Goal: Task Accomplishment & Management: Complete application form

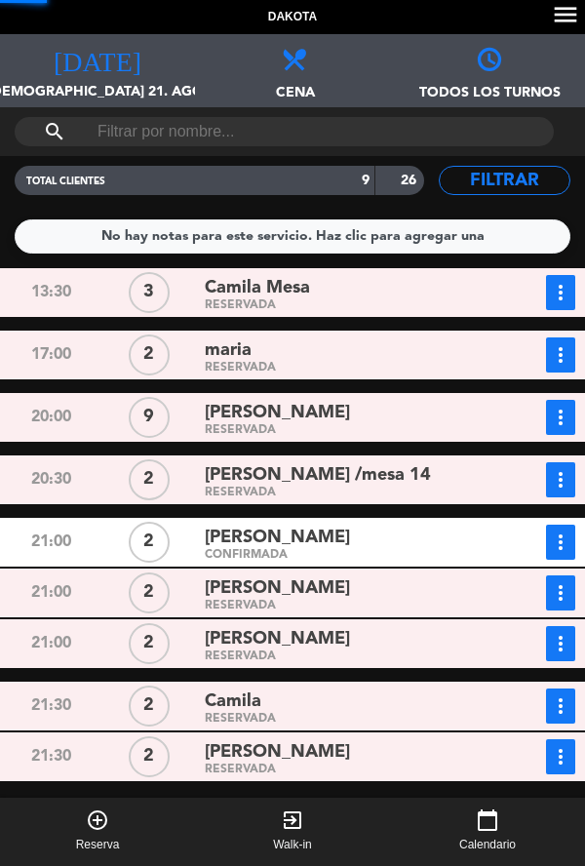
scroll to position [28, 0]
click at [421, 489] on div "RESERVADA" at bounding box center [345, 493] width 281 height 9
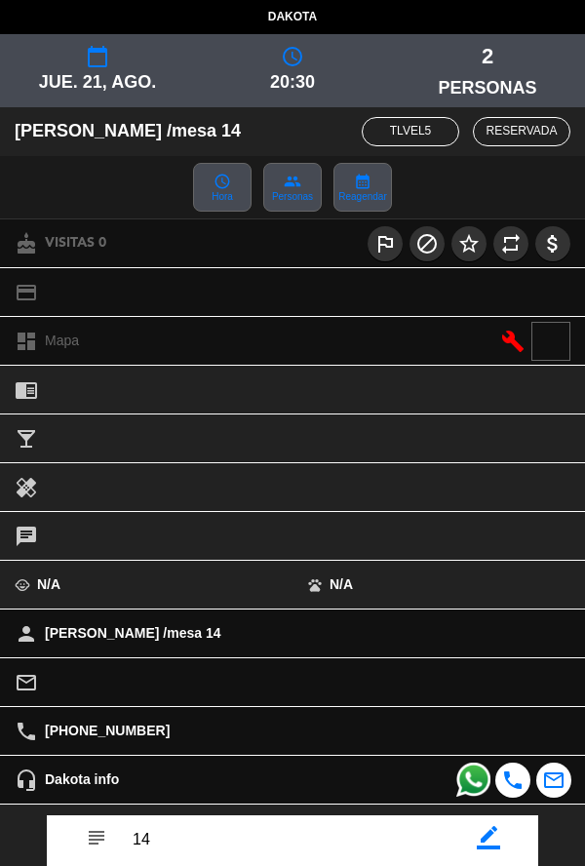
scroll to position [226, 0]
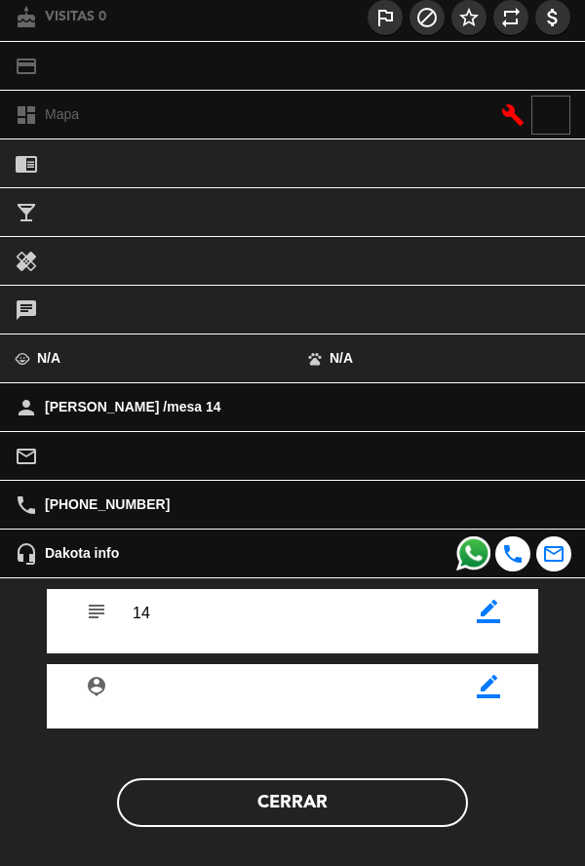
click at [372, 825] on button "Cerrar" at bounding box center [292, 802] width 351 height 49
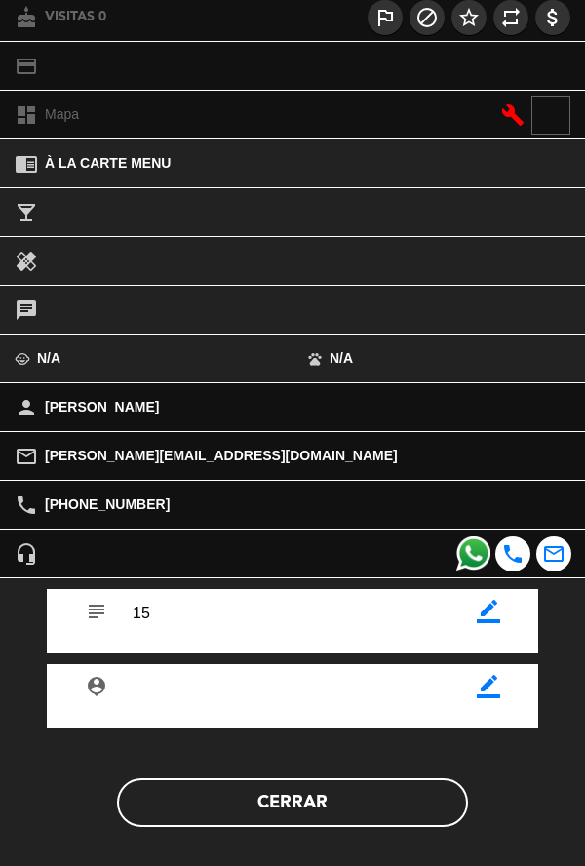
click at [373, 814] on button "Cerrar" at bounding box center [292, 802] width 351 height 49
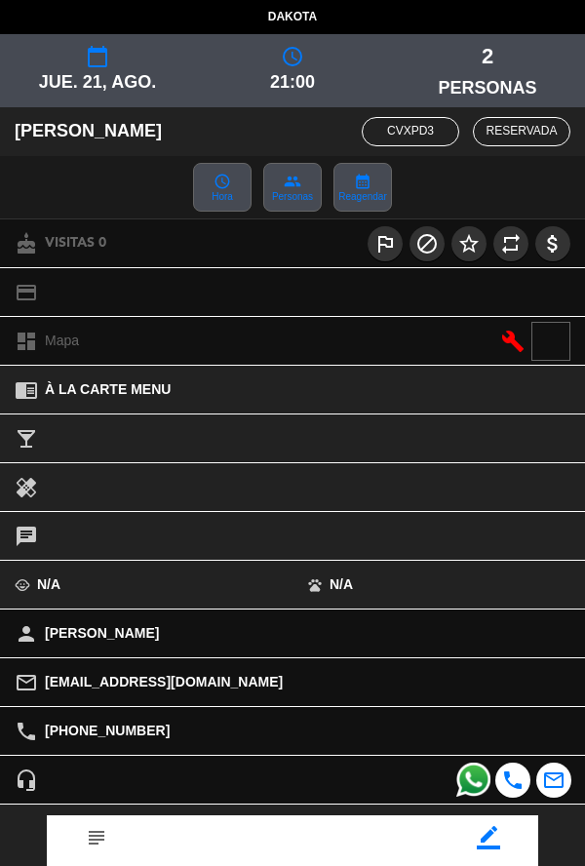
scroll to position [224, 0]
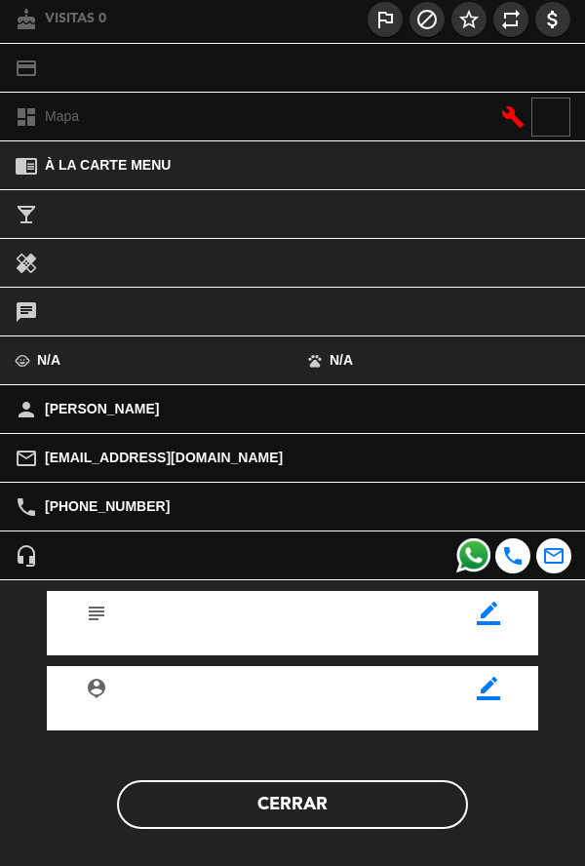
click at [494, 625] on icon "border_color" at bounding box center [488, 613] width 23 height 23
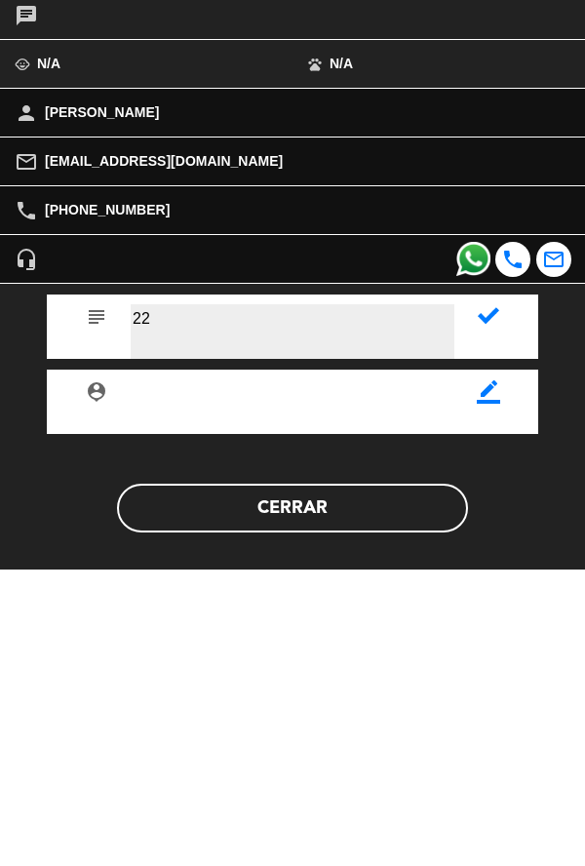
click at [451, 618] on textarea at bounding box center [293, 628] width 324 height 55
type textarea "22"
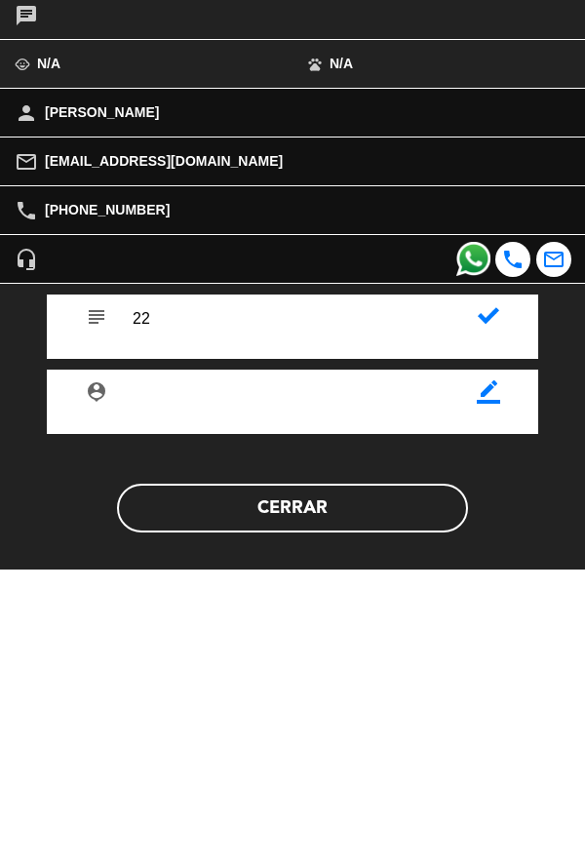
click at [479, 616] on icon at bounding box center [488, 612] width 21 height 21
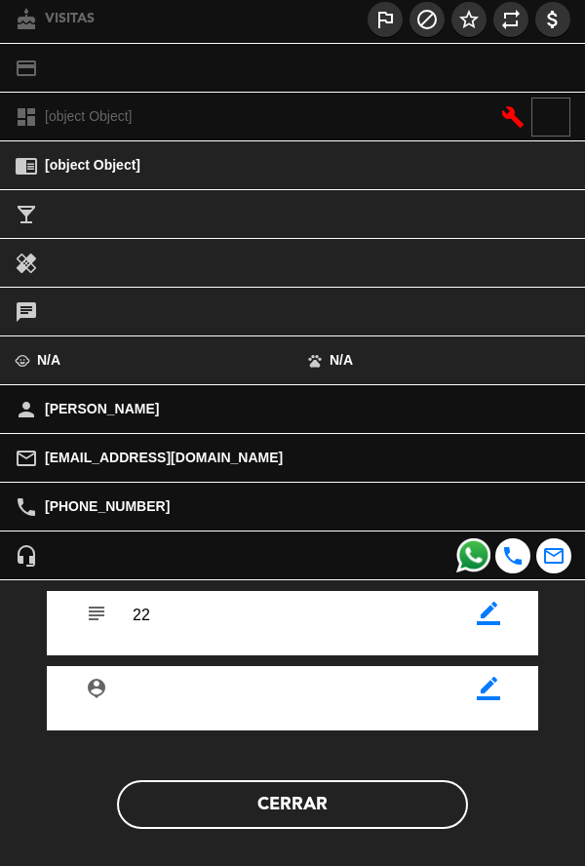
click at [393, 819] on button "Cerrar" at bounding box center [292, 804] width 351 height 49
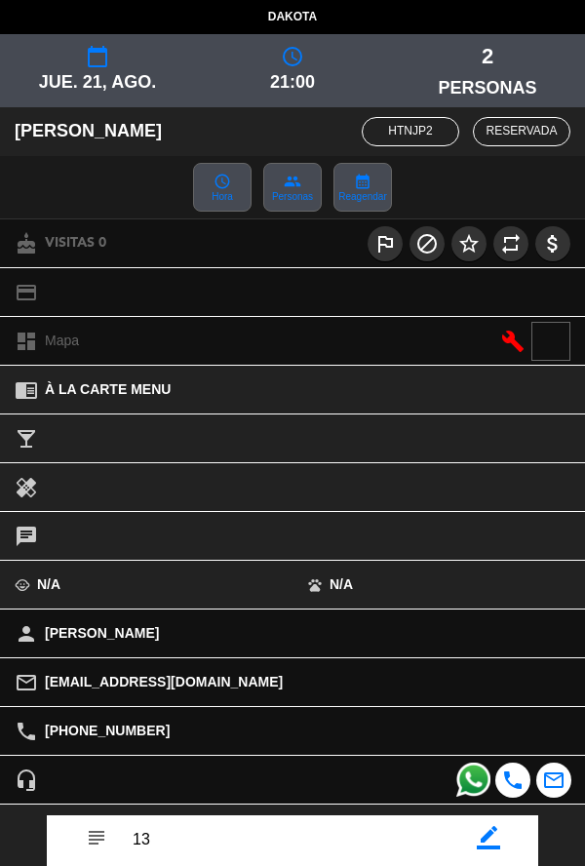
scroll to position [226, 0]
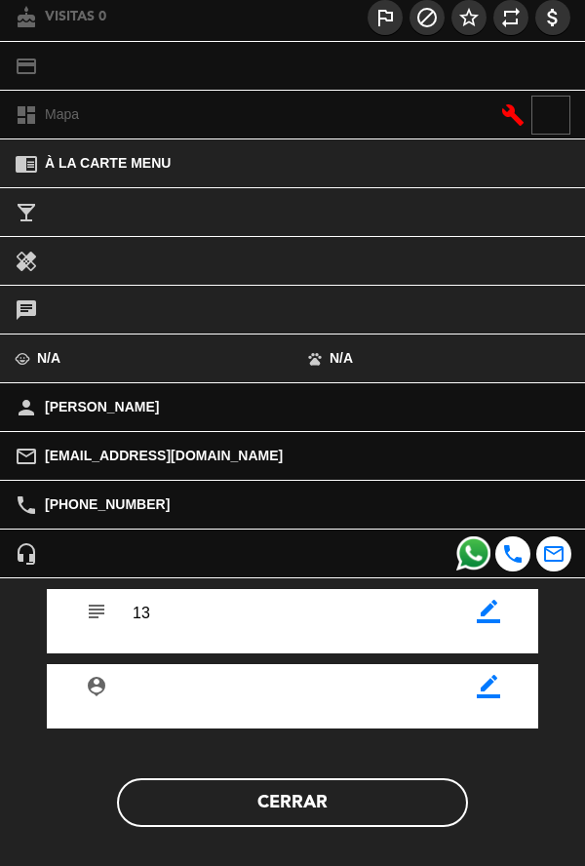
click at [400, 813] on button "Cerrar" at bounding box center [292, 802] width 351 height 49
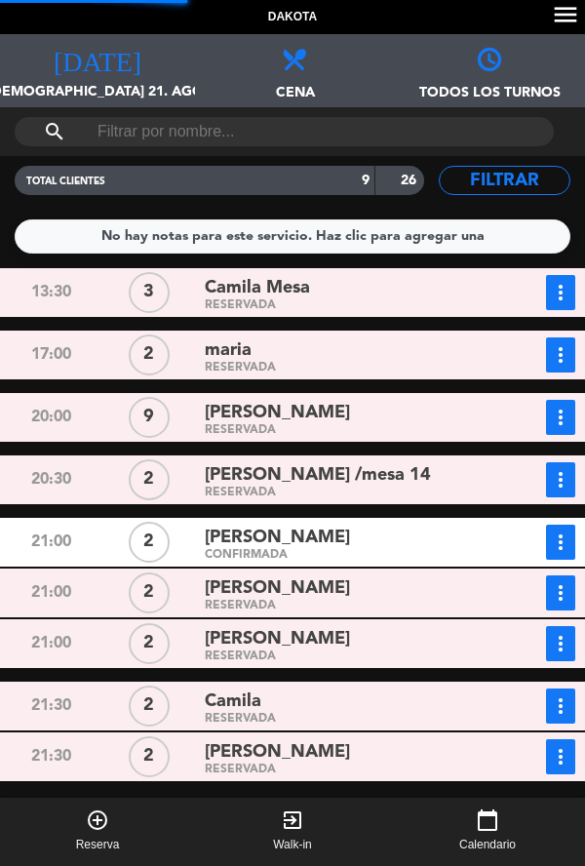
scroll to position [0, 0]
click at [440, 719] on div "RESERVADA" at bounding box center [345, 719] width 281 height 9
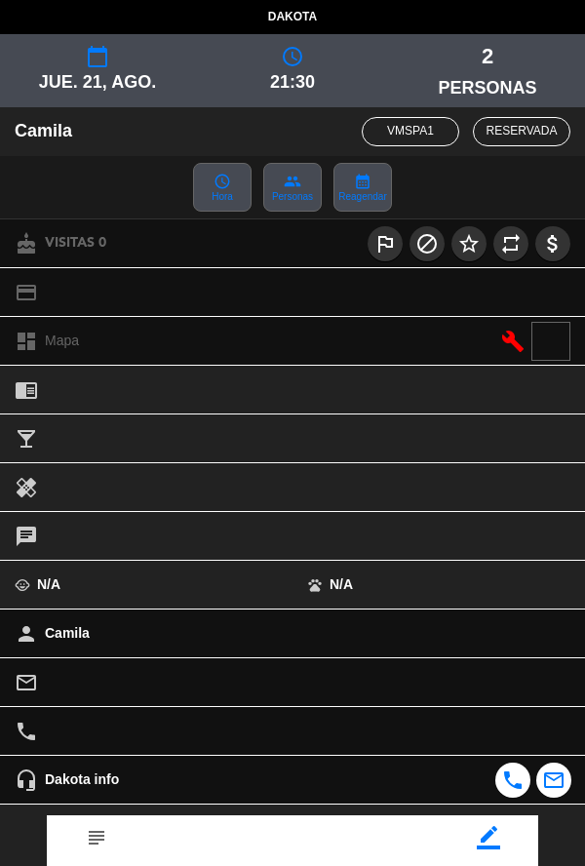
scroll to position [131, 0]
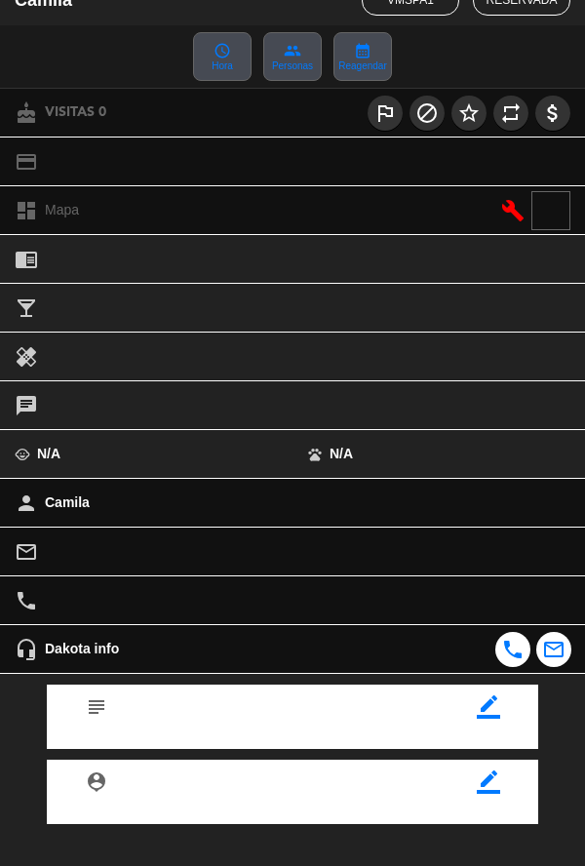
click at [494, 717] on icon "border_color" at bounding box center [488, 706] width 23 height 23
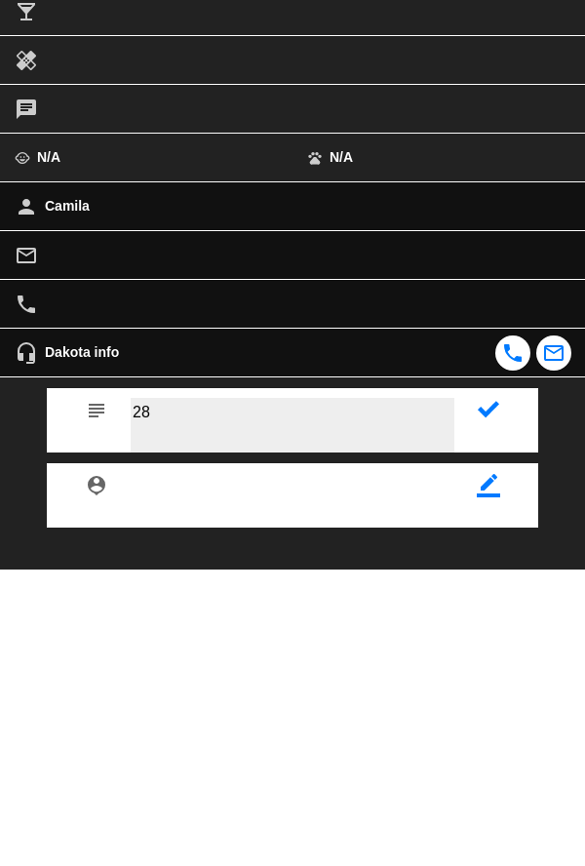
type textarea "28"
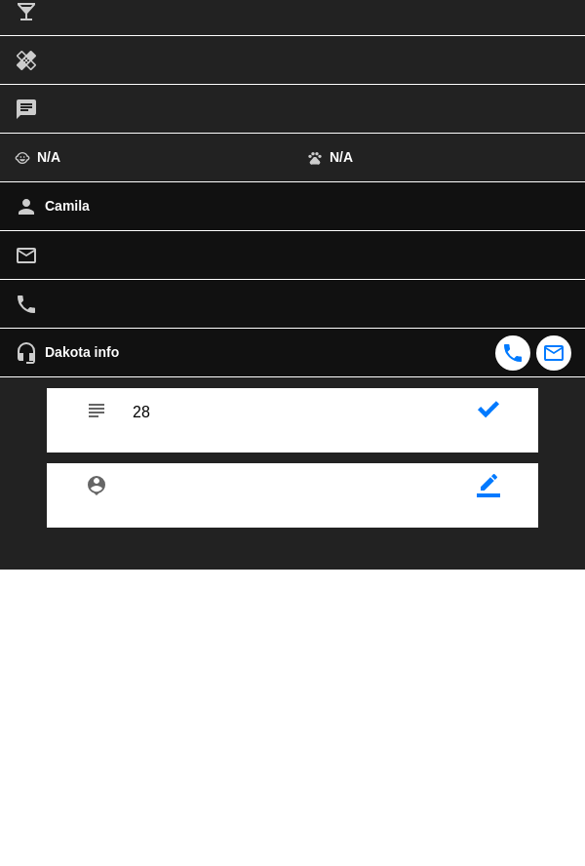
click at [494, 717] on icon at bounding box center [488, 705] width 21 height 21
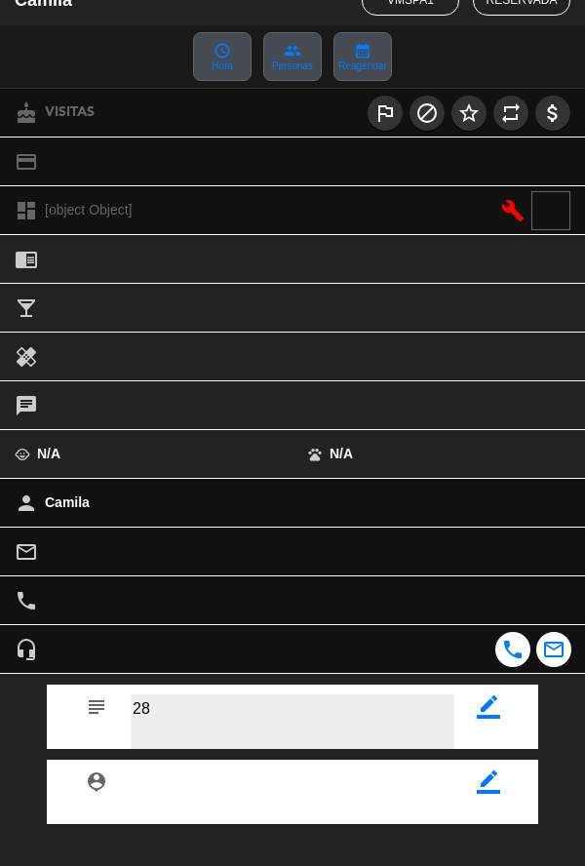
scroll to position [226, 0]
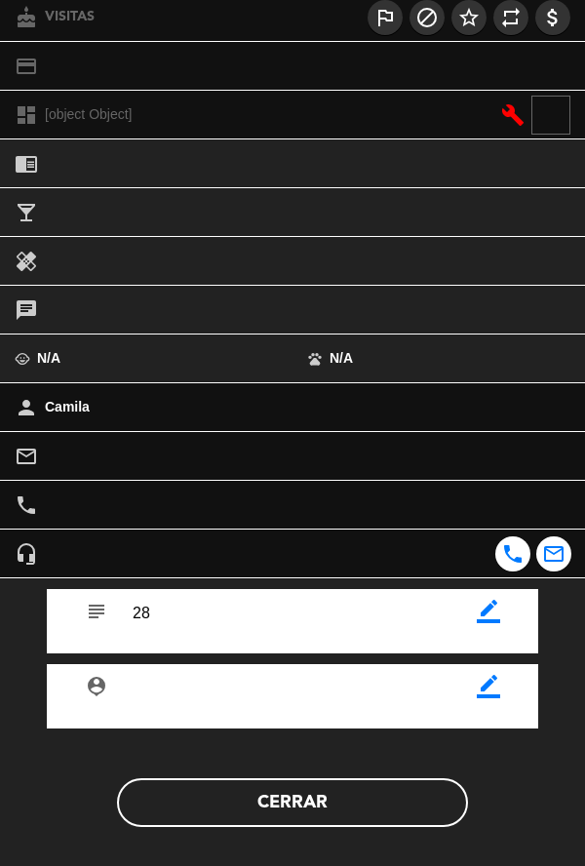
click at [373, 810] on button "Cerrar" at bounding box center [292, 802] width 351 height 49
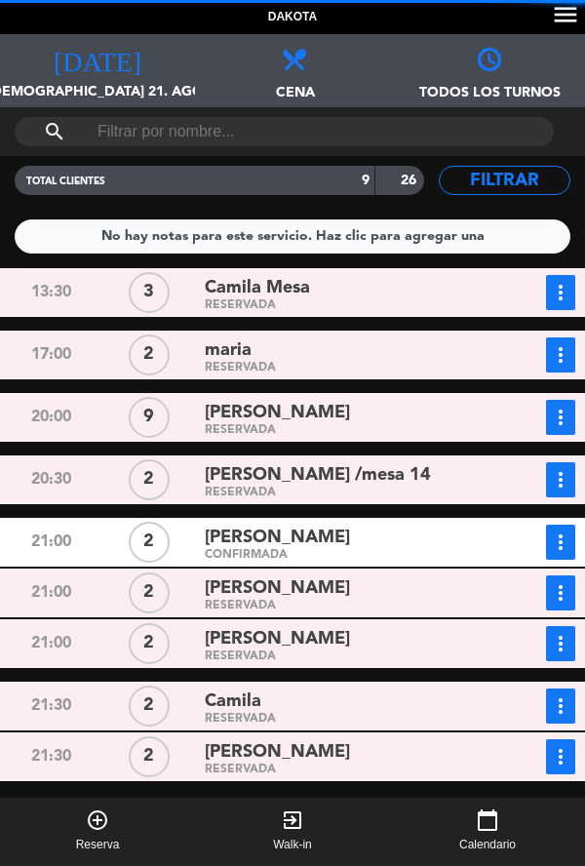
click at [421, 766] on div "RESERVADA" at bounding box center [345, 770] width 281 height 9
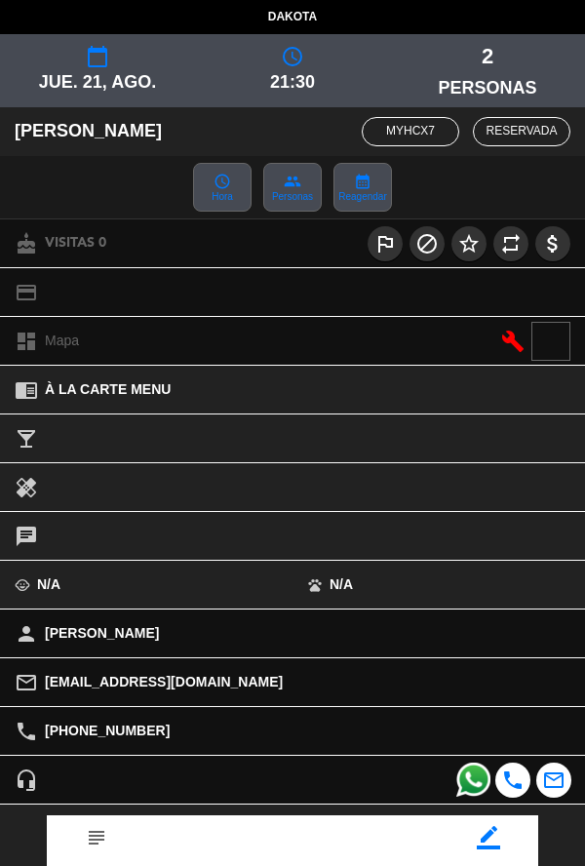
scroll to position [131, 0]
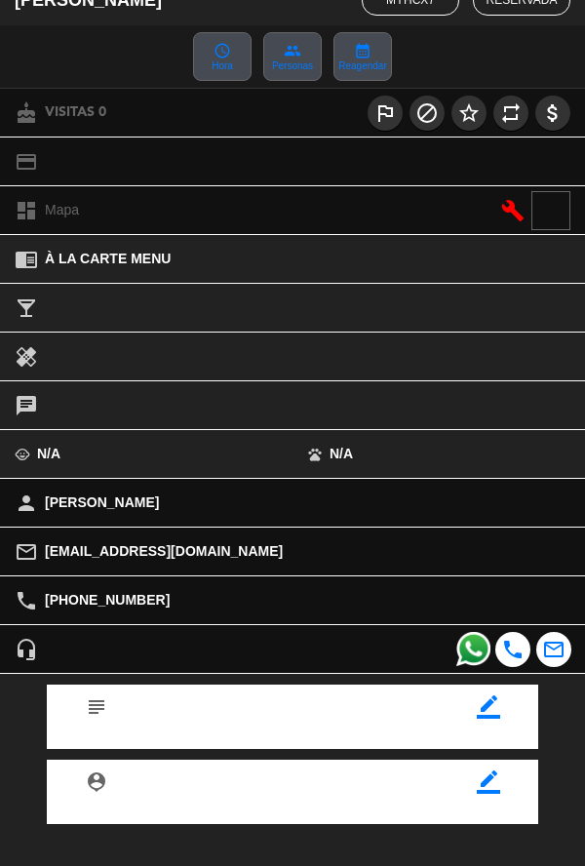
click at [494, 712] on icon "border_color" at bounding box center [488, 706] width 23 height 23
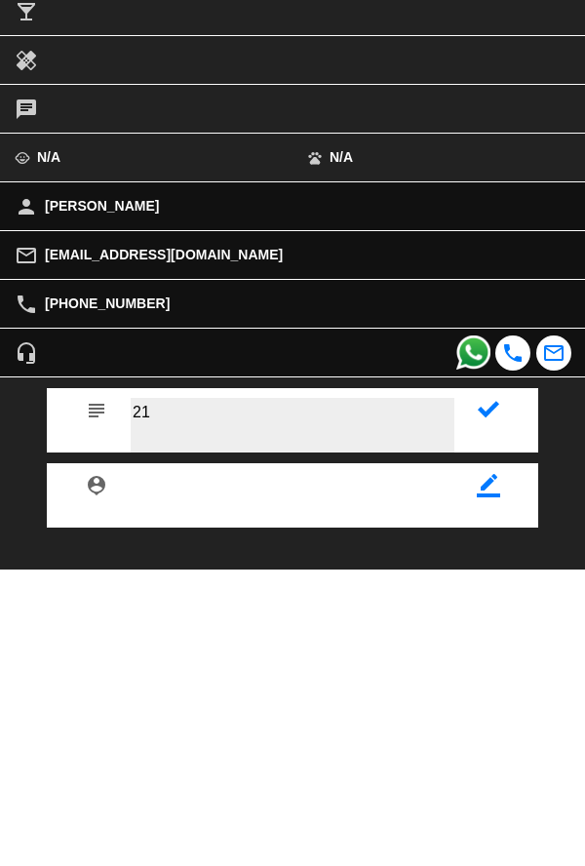
type textarea "21"
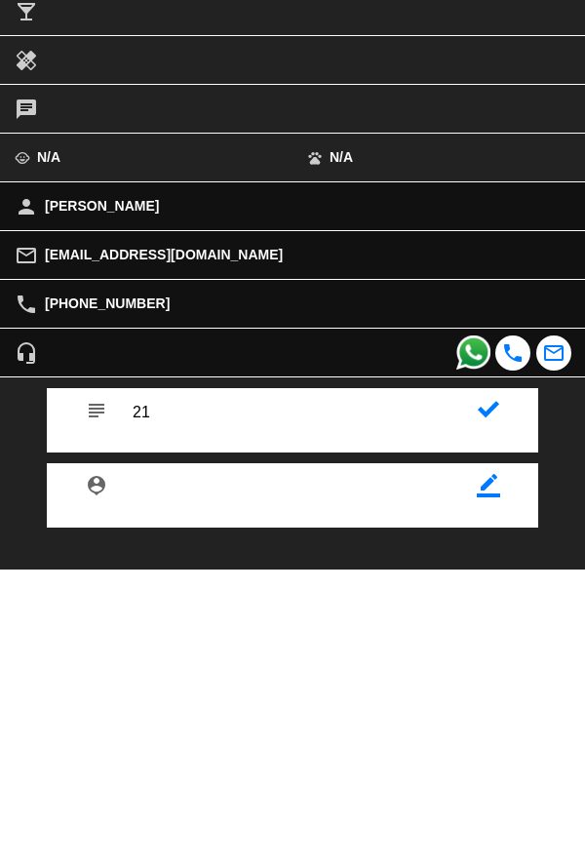
click at [487, 706] on icon at bounding box center [488, 705] width 21 height 21
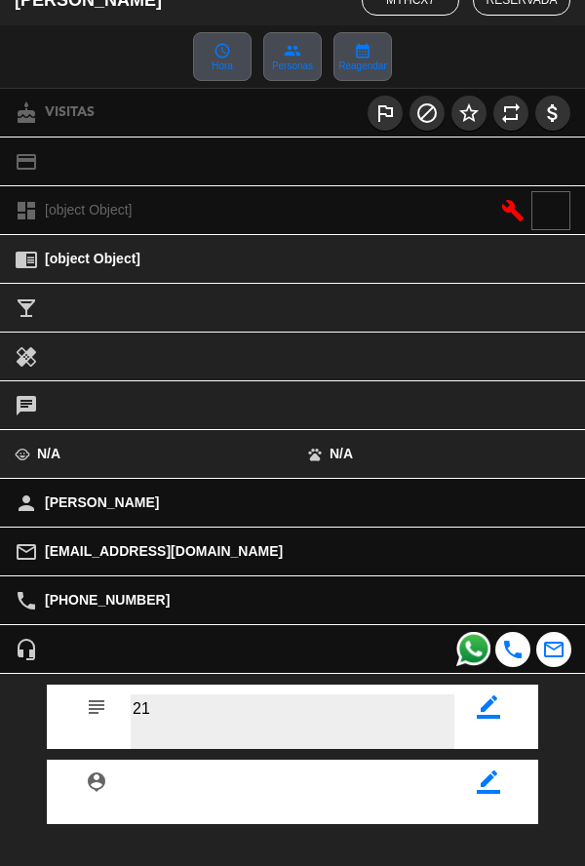
scroll to position [226, 0]
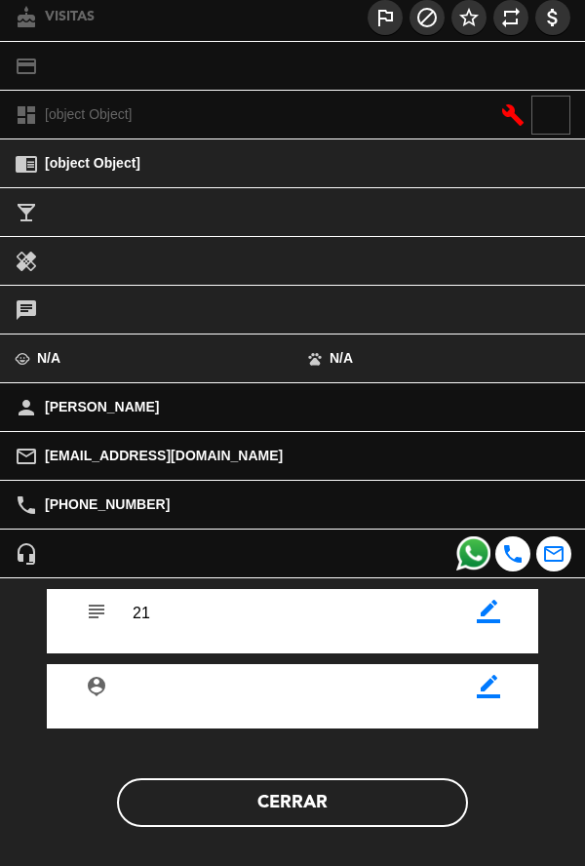
click at [298, 818] on button "Cerrar" at bounding box center [292, 802] width 351 height 49
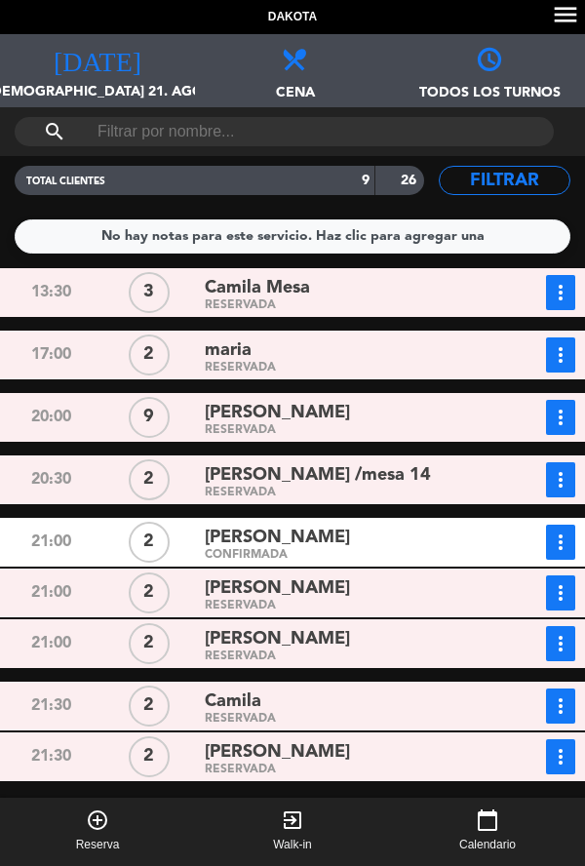
scroll to position [94, 0]
click at [366, 626] on div "[PERSON_NAME]" at bounding box center [345, 639] width 281 height 26
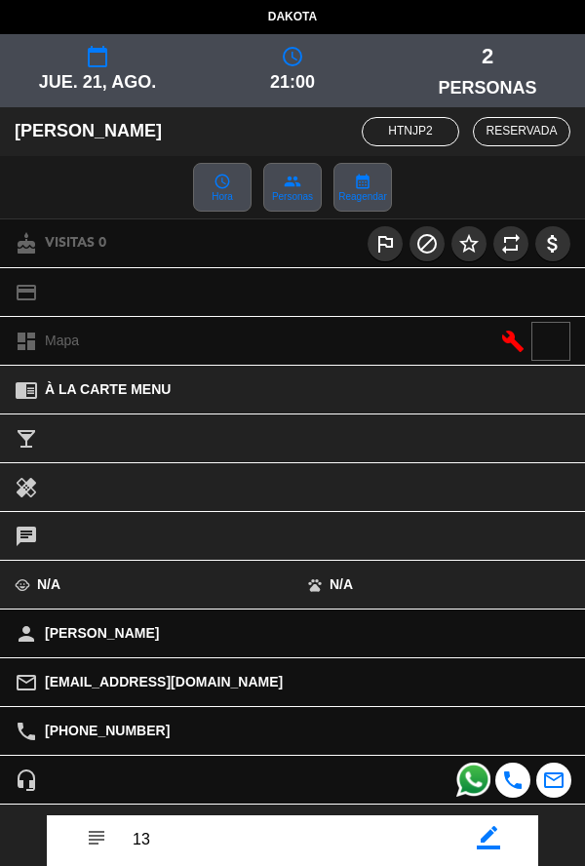
scroll to position [226, 0]
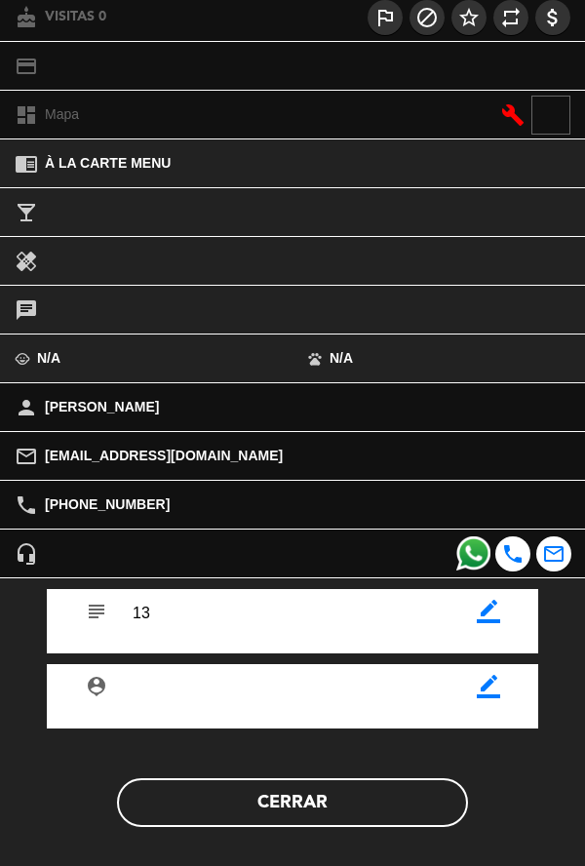
click at [359, 813] on button "Cerrar" at bounding box center [292, 802] width 351 height 49
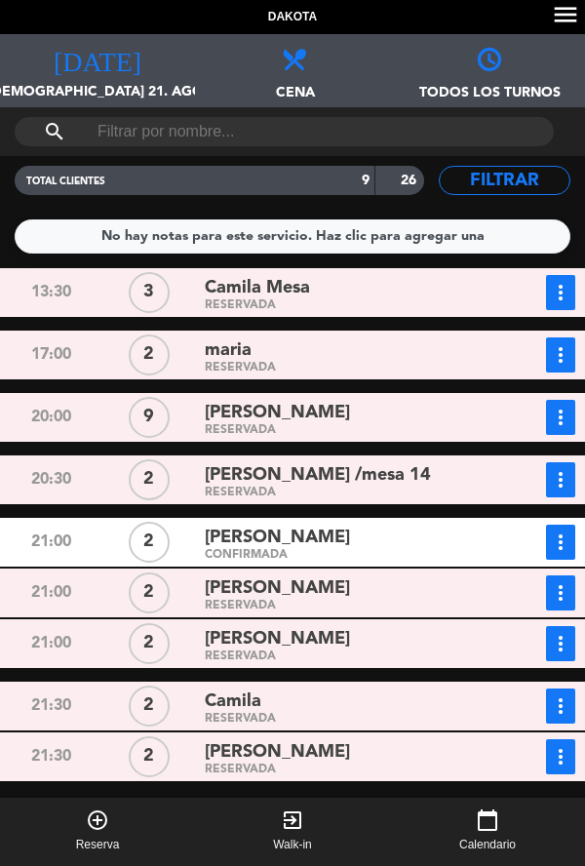
click at [350, 766] on div "RESERVADA" at bounding box center [345, 770] width 281 height 9
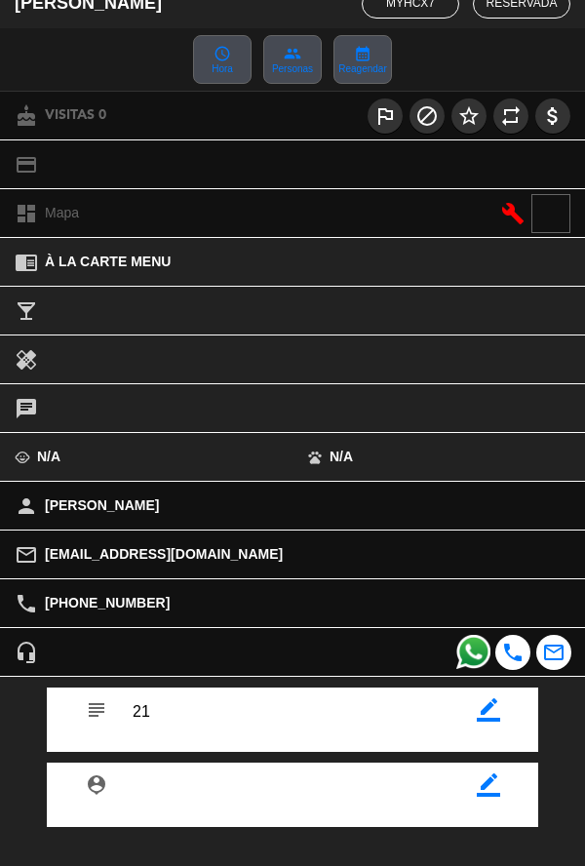
scroll to position [140, 0]
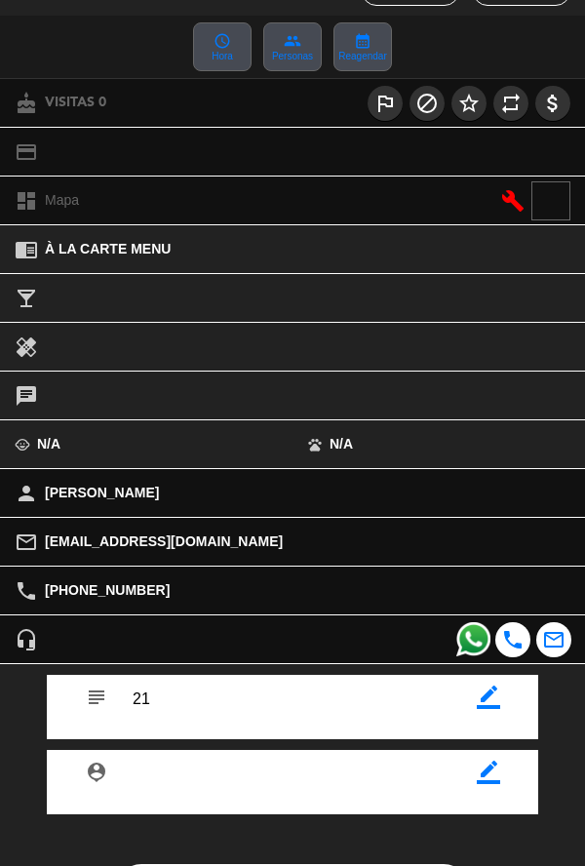
click at [488, 708] on icon "border_color" at bounding box center [488, 697] width 23 height 23
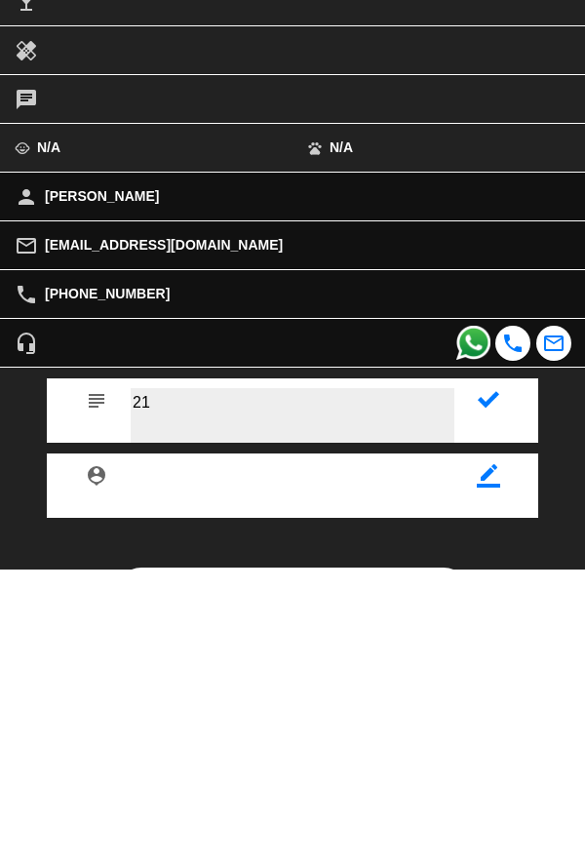
type textarea "2"
type textarea "14"
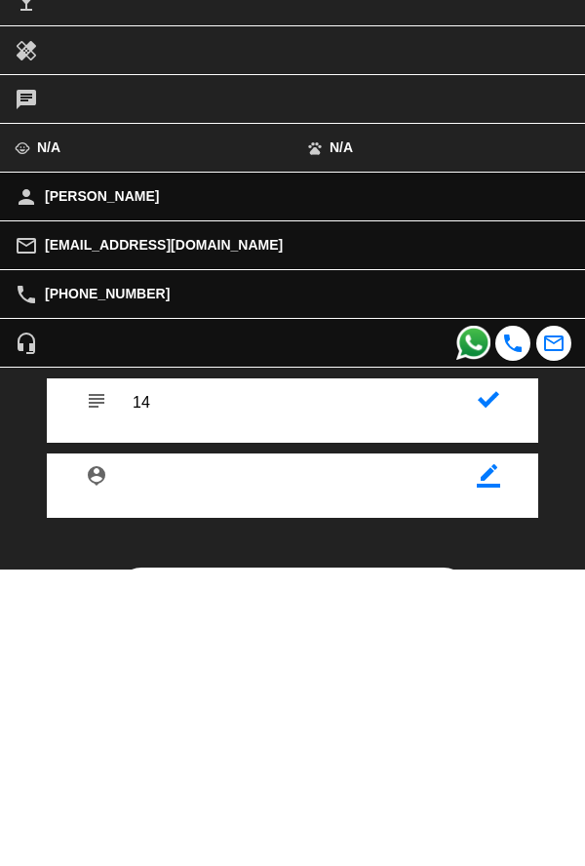
click at [482, 706] on icon at bounding box center [488, 696] width 21 height 21
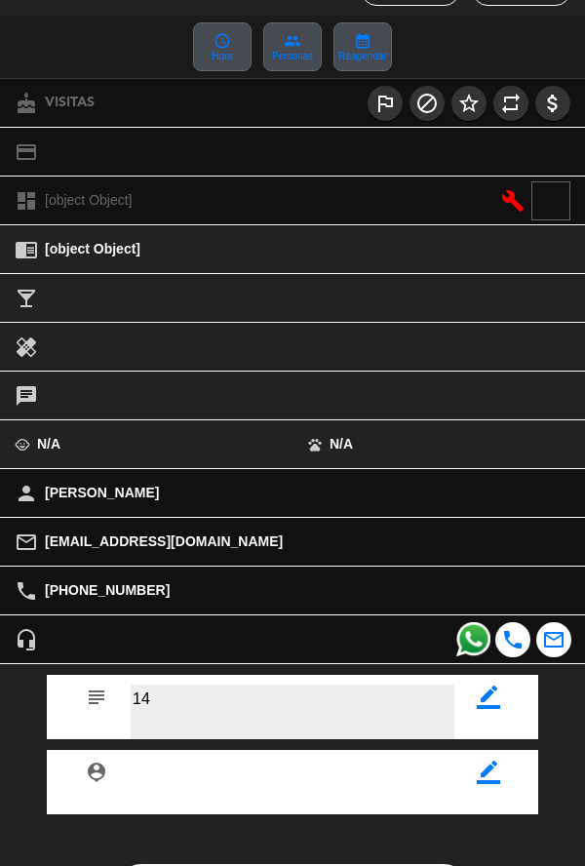
scroll to position [226, 0]
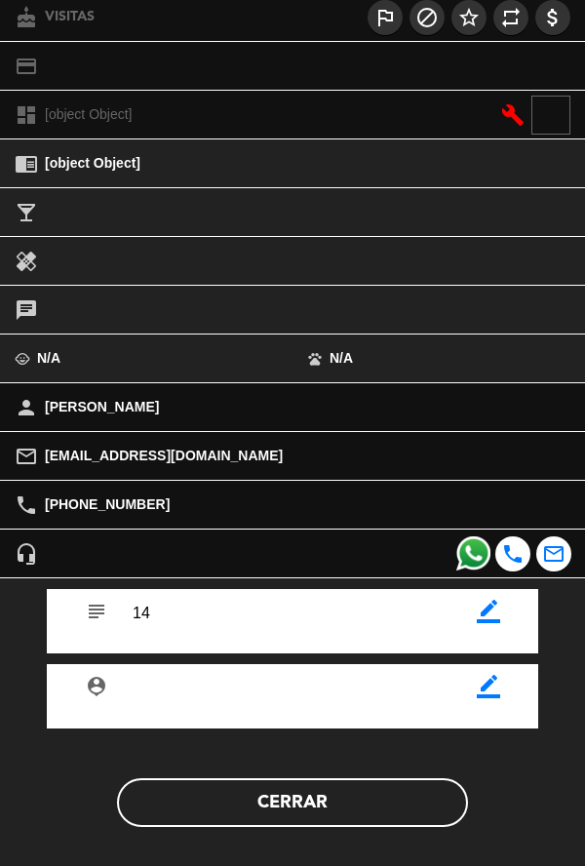
click at [353, 815] on button "Cerrar" at bounding box center [292, 802] width 351 height 49
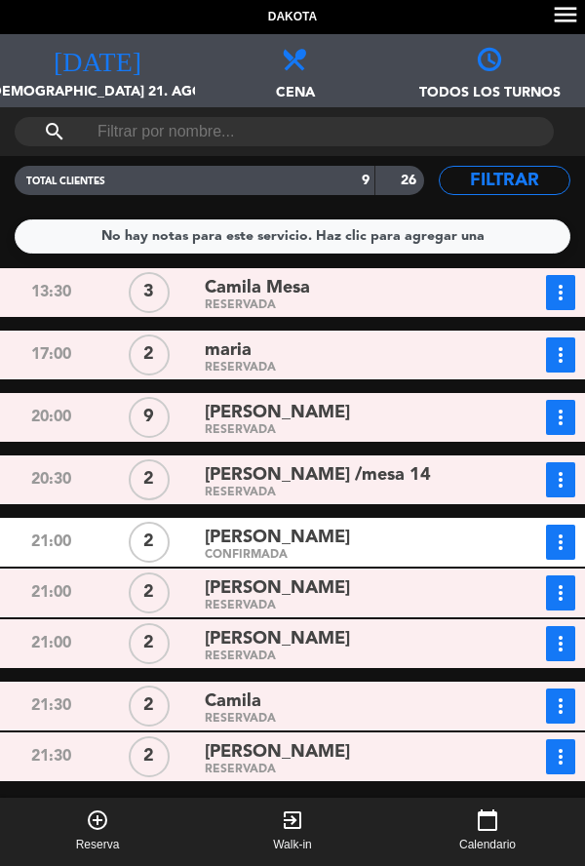
scroll to position [0, 0]
click at [89, 843] on span "Reserva" at bounding box center [98, 846] width 44 height 20
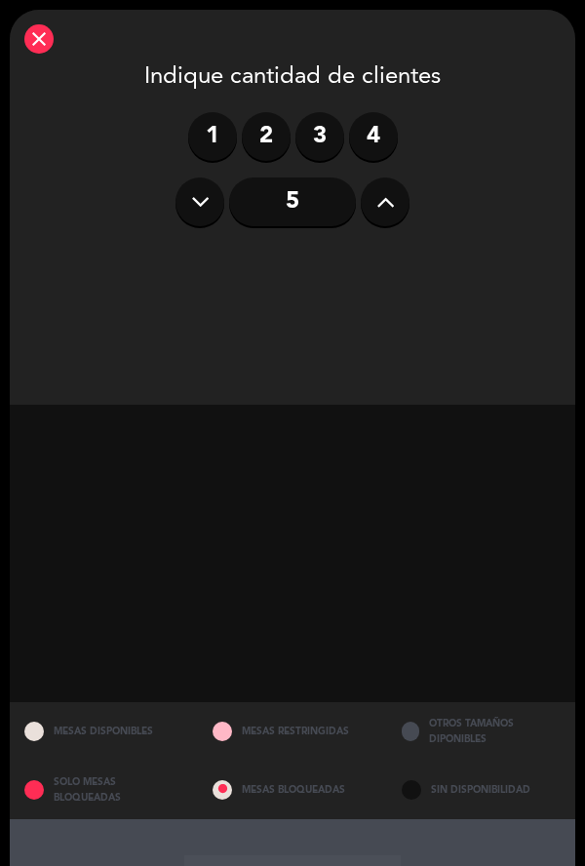
click at [393, 203] on icon at bounding box center [386, 201] width 19 height 29
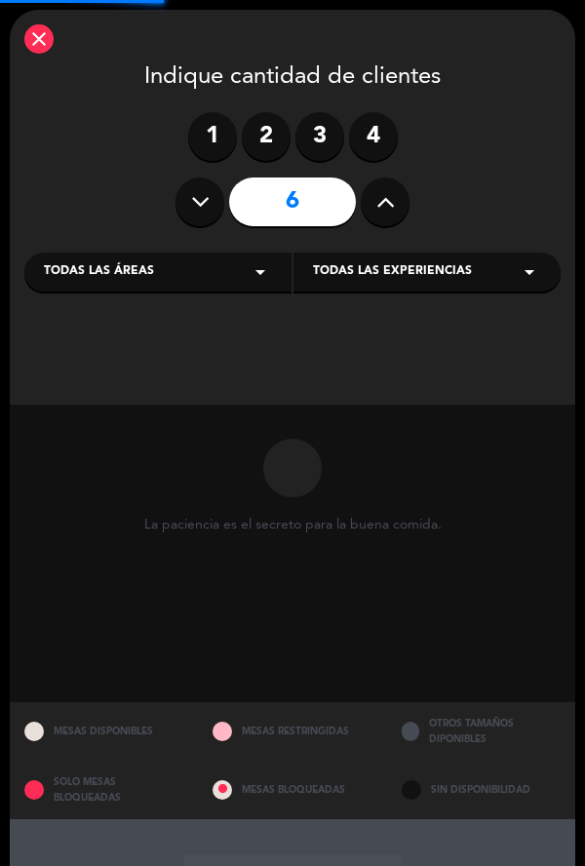
click at [396, 221] on button at bounding box center [385, 202] width 49 height 49
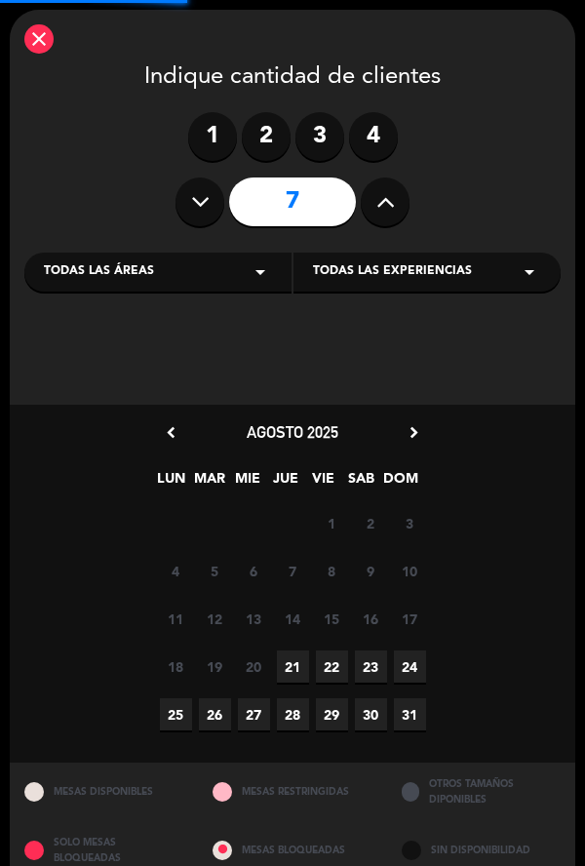
click at [384, 201] on icon at bounding box center [386, 201] width 19 height 29
click at [393, 203] on icon at bounding box center [386, 201] width 19 height 29
click at [393, 201] on icon at bounding box center [386, 201] width 19 height 29
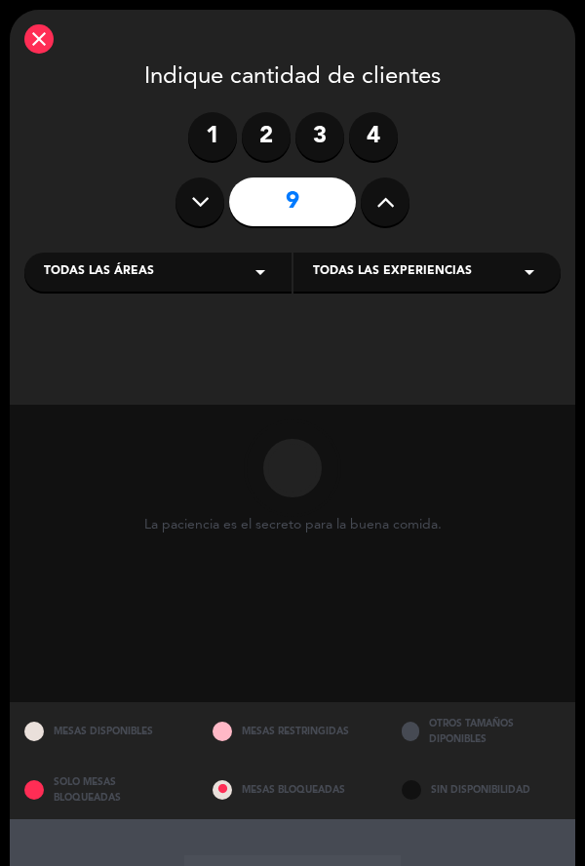
type input "10"
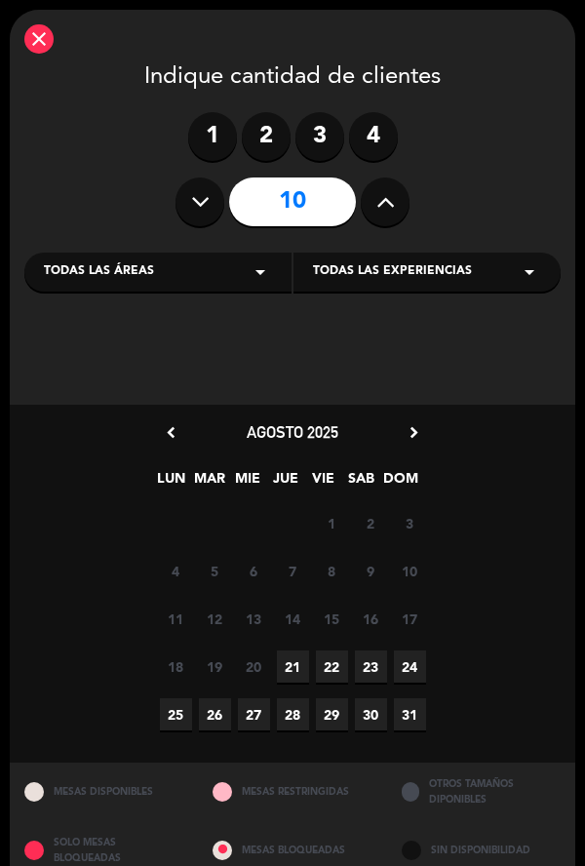
click at [366, 666] on span "23" at bounding box center [371, 667] width 32 height 32
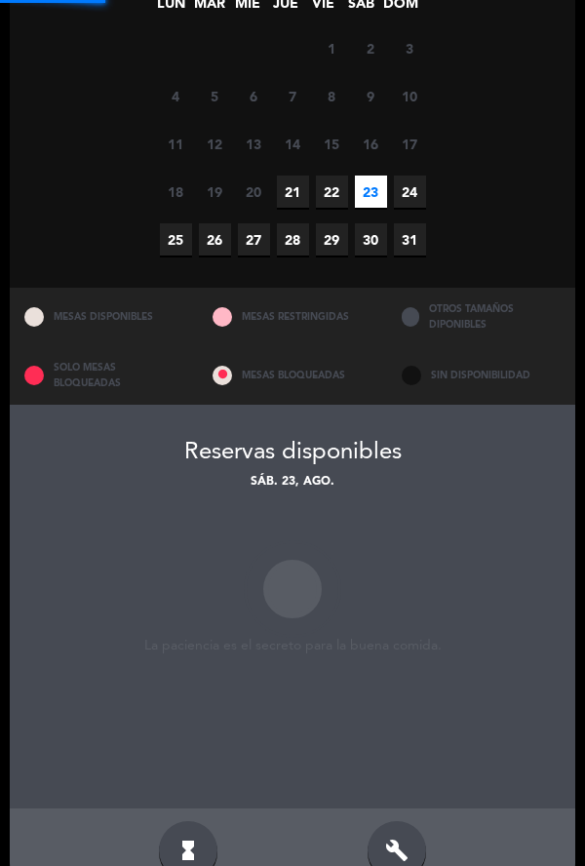
scroll to position [564, 0]
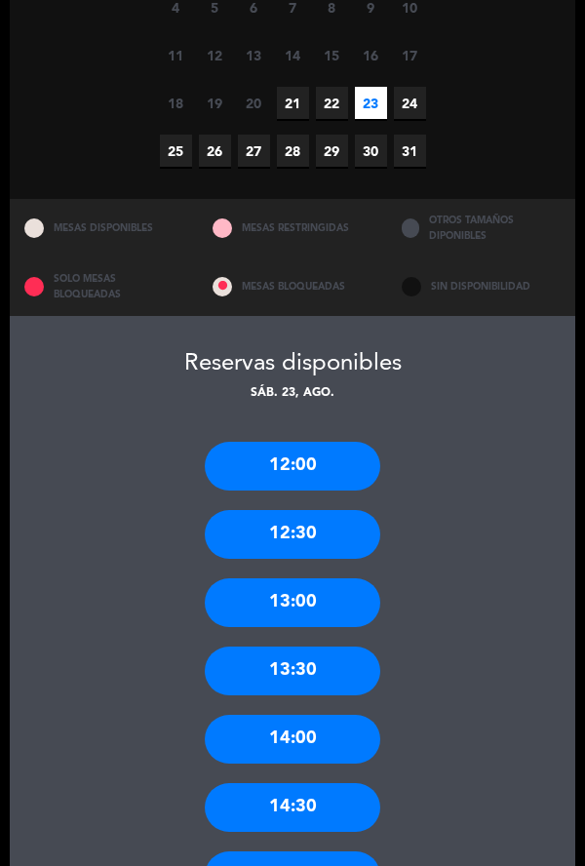
click at [350, 578] on div "13:00" at bounding box center [293, 602] width 176 height 49
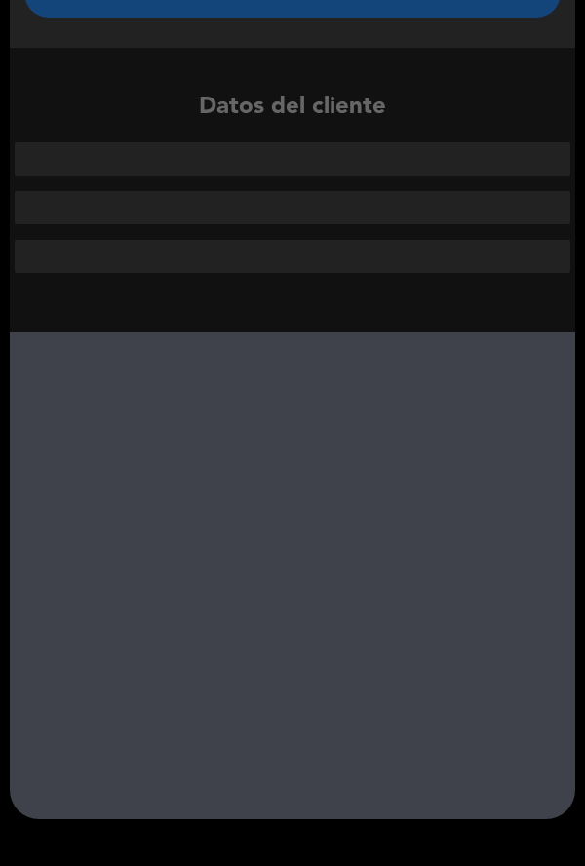
scroll to position [0, 0]
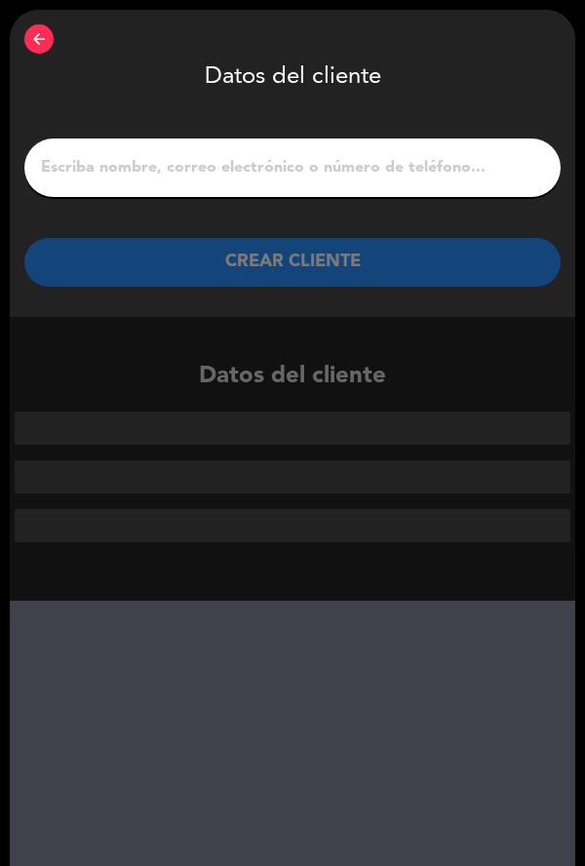
click at [139, 172] on input "1" at bounding box center [292, 167] width 507 height 27
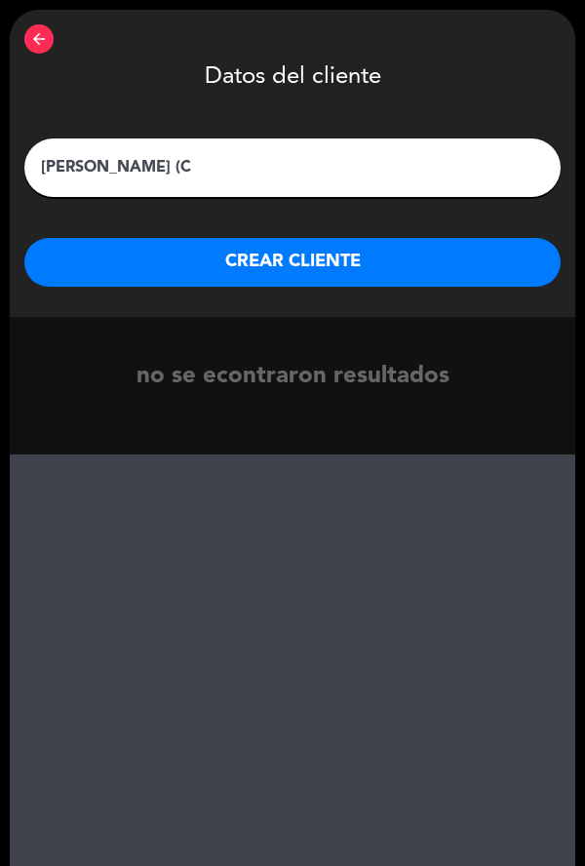
click at [166, 178] on input "Juan (C" at bounding box center [292, 167] width 507 height 27
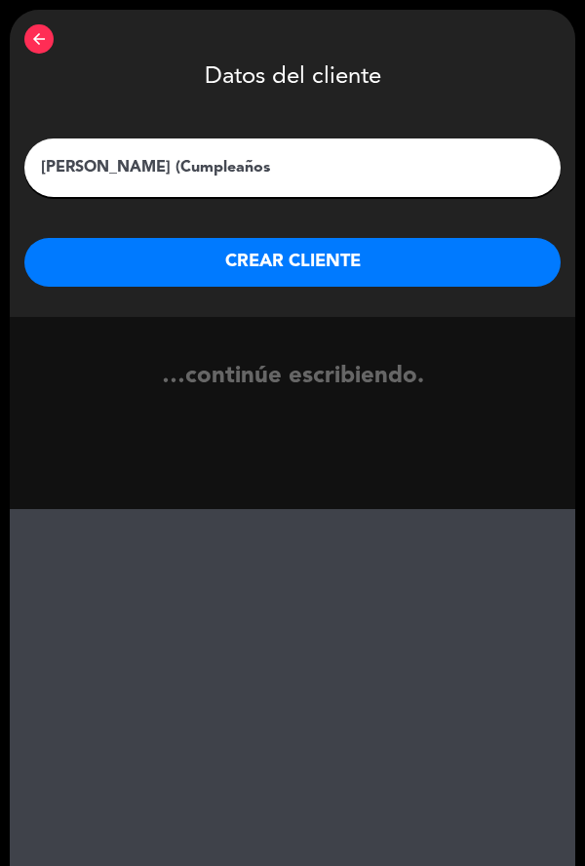
type input "Juan (Cumpleaños)"
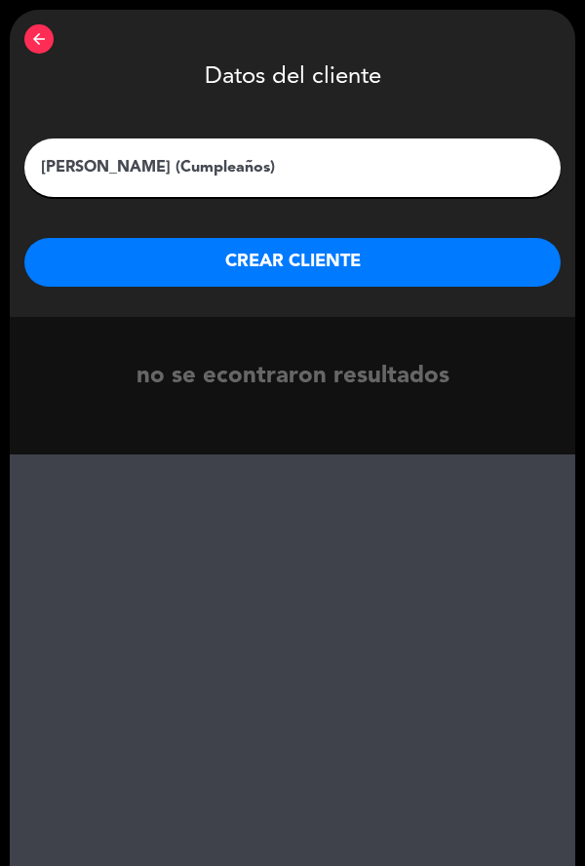
click at [132, 277] on button "CREAR CLIENTE" at bounding box center [292, 262] width 536 height 49
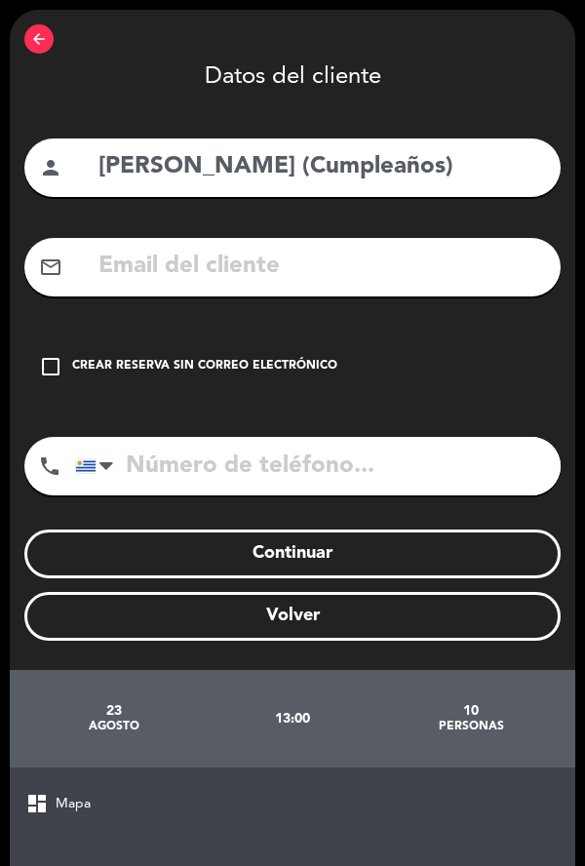
click at [79, 391] on div "check_box_outline_blank Crear reserva sin correo electrónico" at bounding box center [292, 367] width 536 height 59
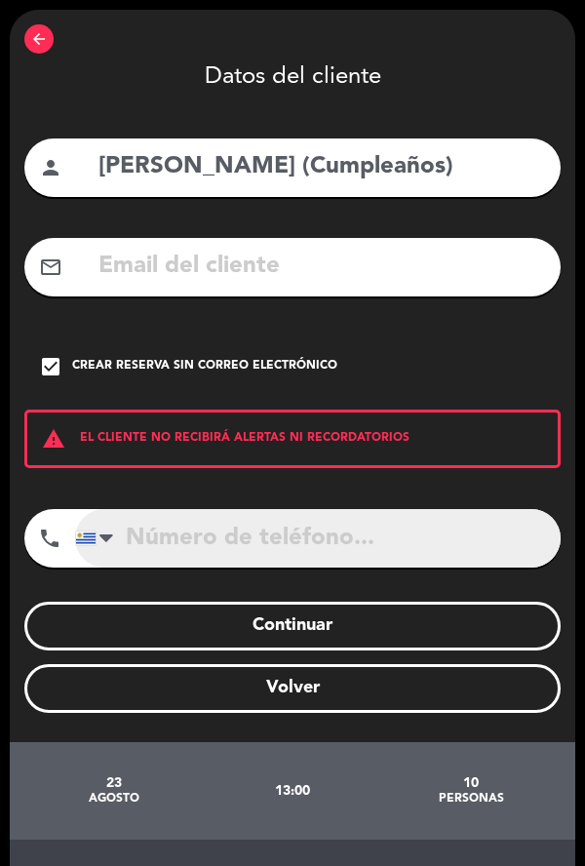
click at [189, 538] on input "tel" at bounding box center [318, 538] width 486 height 59
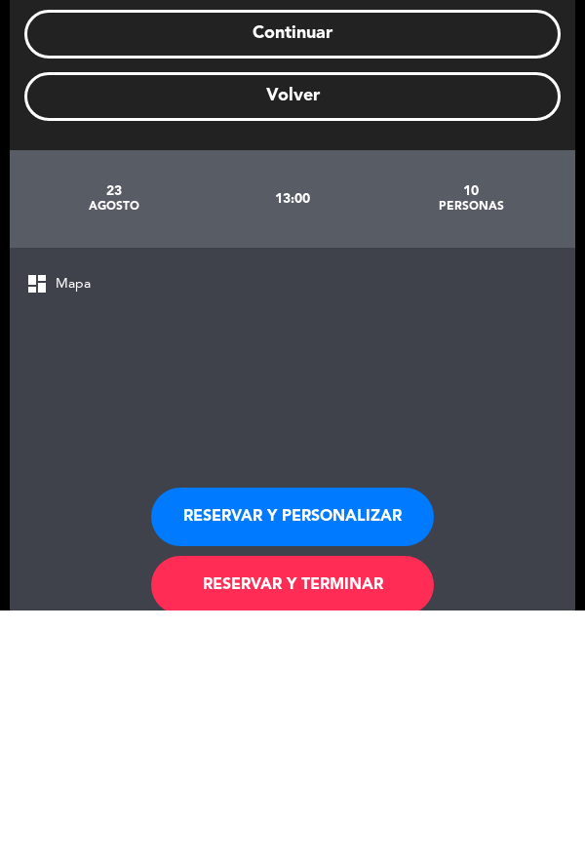
scroll to position [426, 0]
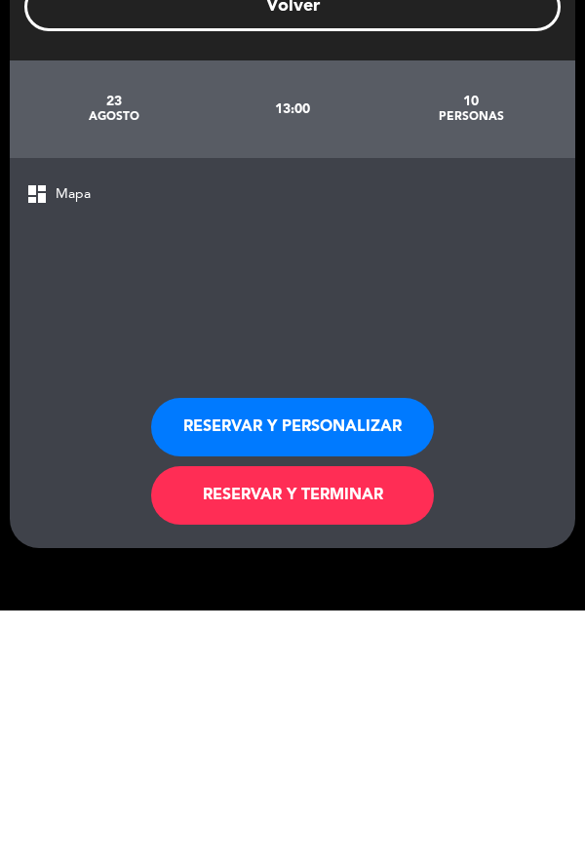
click at [258, 755] on button "RESERVAR Y TERMINAR" at bounding box center [292, 751] width 283 height 59
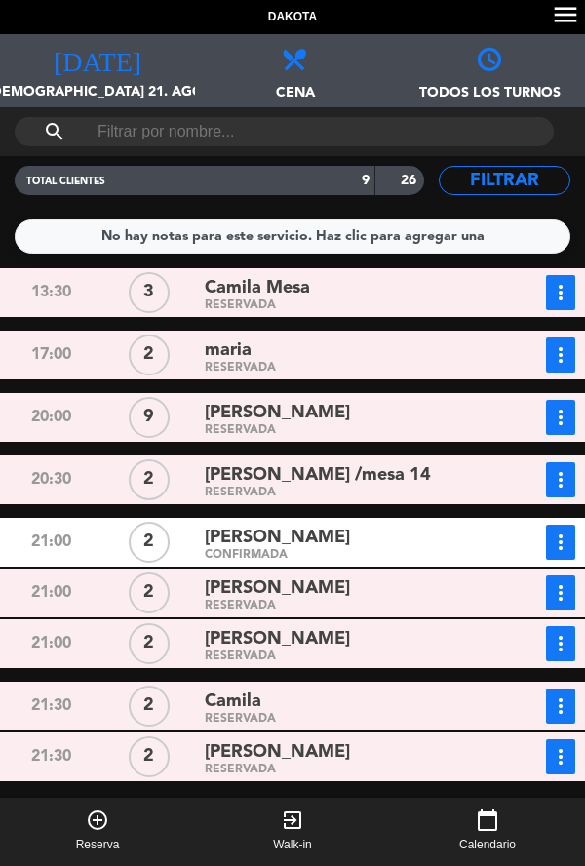
click at [88, 90] on span "[DEMOGRAPHIC_DATA] 21. ago." at bounding box center [97, 99] width 195 height 37
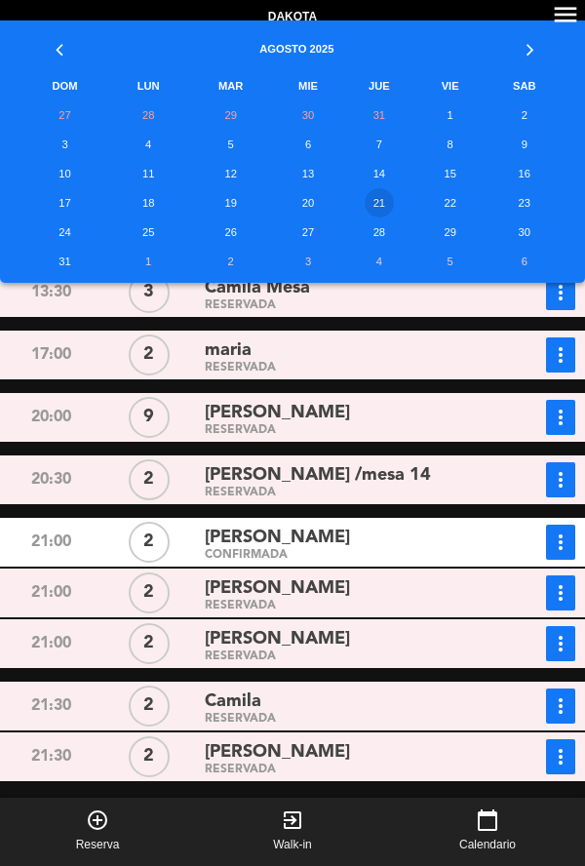
click at [529, 202] on td "23" at bounding box center [525, 202] width 80 height 29
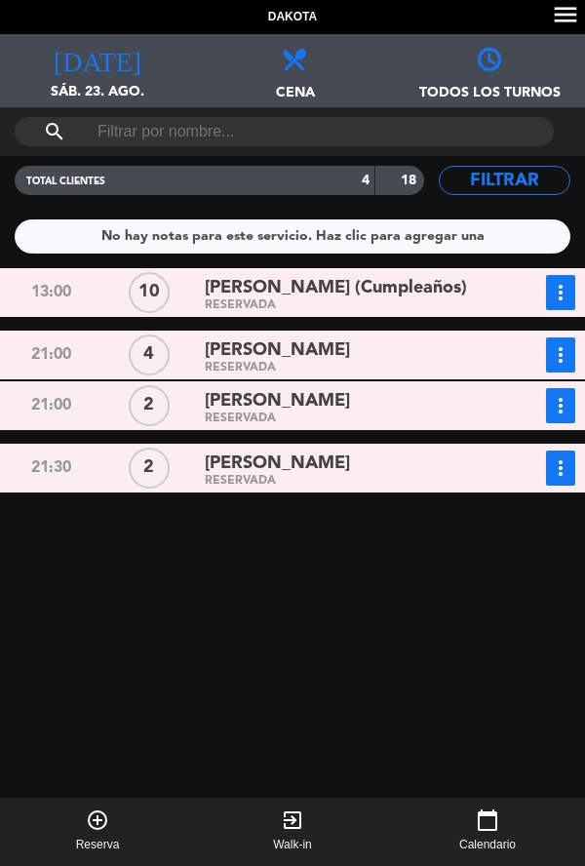
click at [442, 308] on div "RESERVADA" at bounding box center [345, 305] width 281 height 9
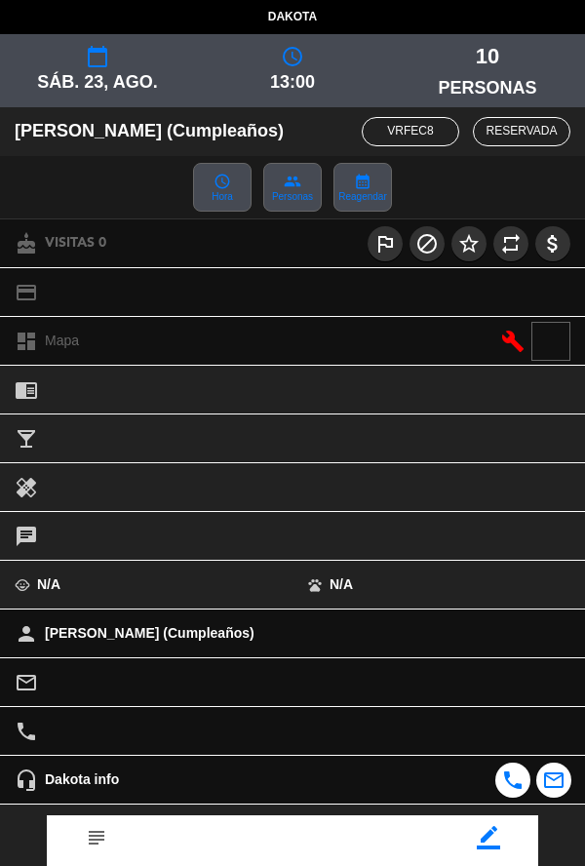
click at [496, 848] on icon "border_color" at bounding box center [488, 837] width 23 height 23
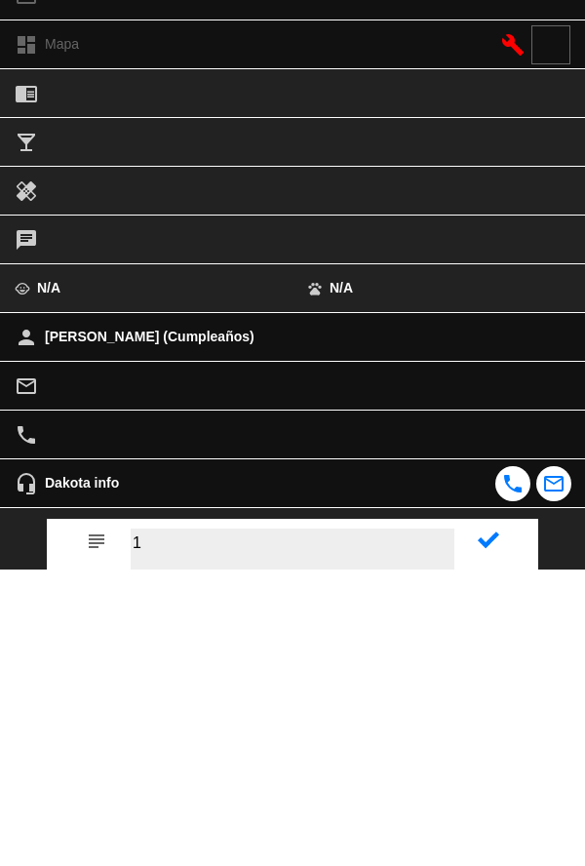
type textarea "1"
type textarea "8"
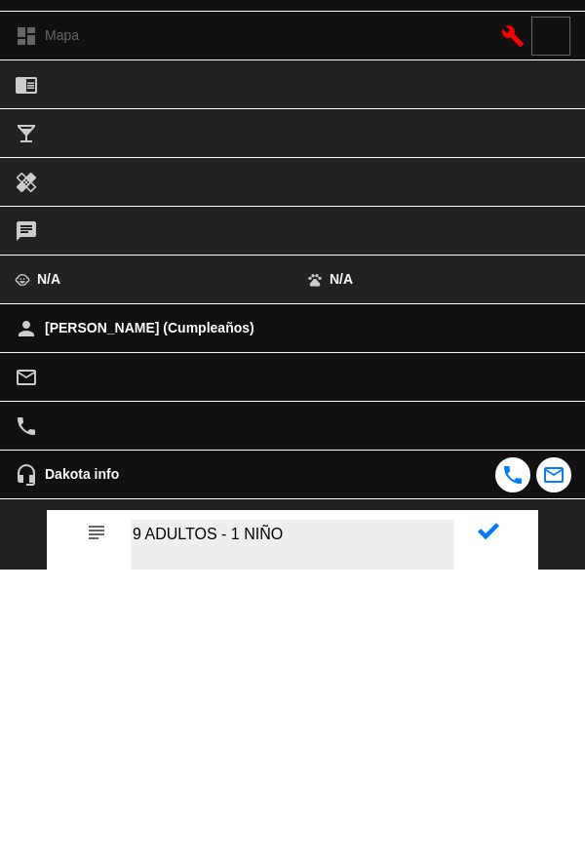
type textarea "9 ADULTOS - 1 NIÑO"
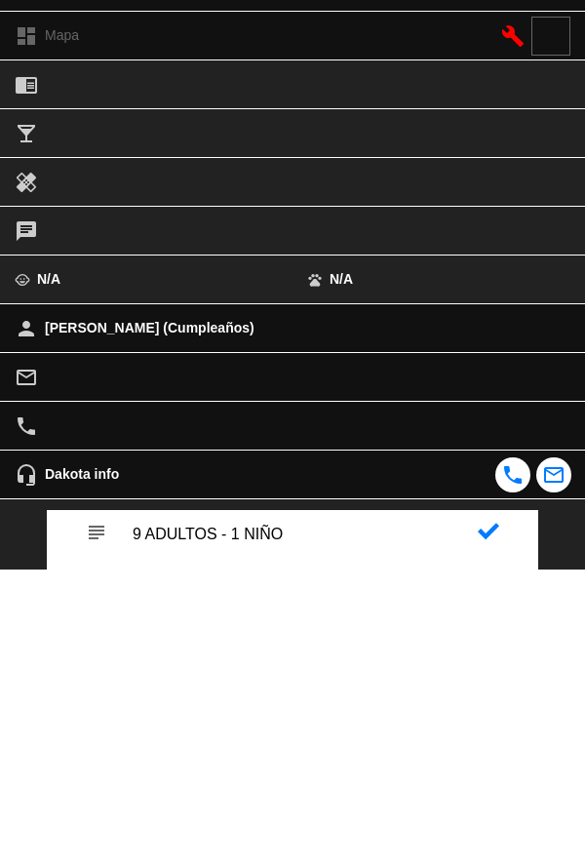
click at [490, 834] on icon at bounding box center [488, 827] width 21 height 21
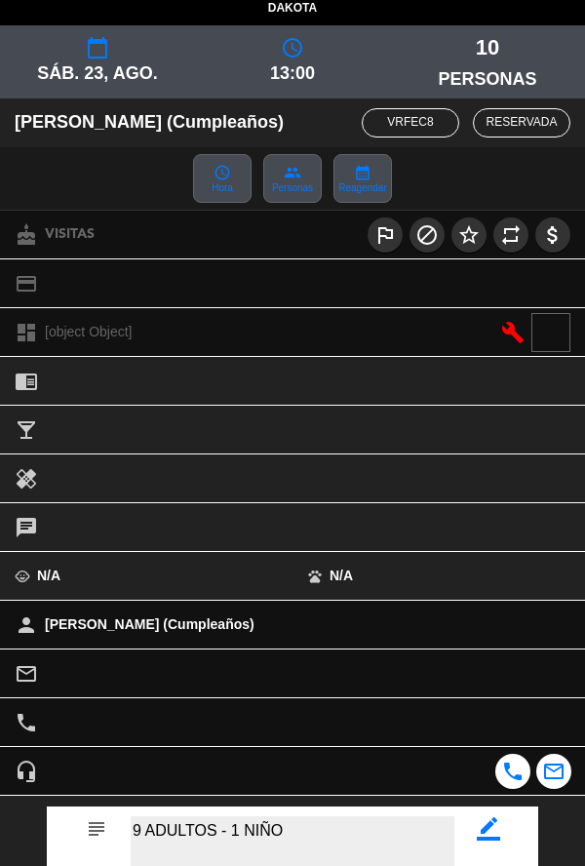
scroll to position [226, 0]
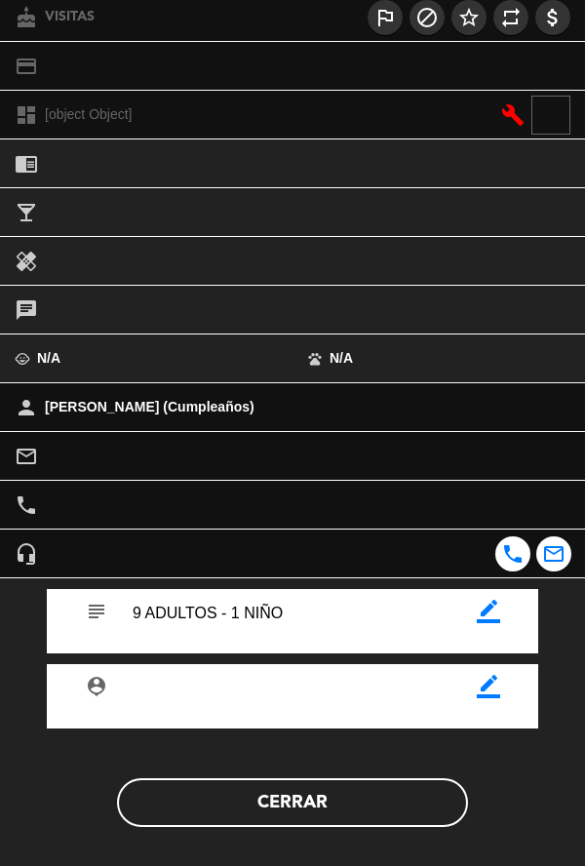
click at [390, 820] on button "Cerrar" at bounding box center [292, 802] width 351 height 49
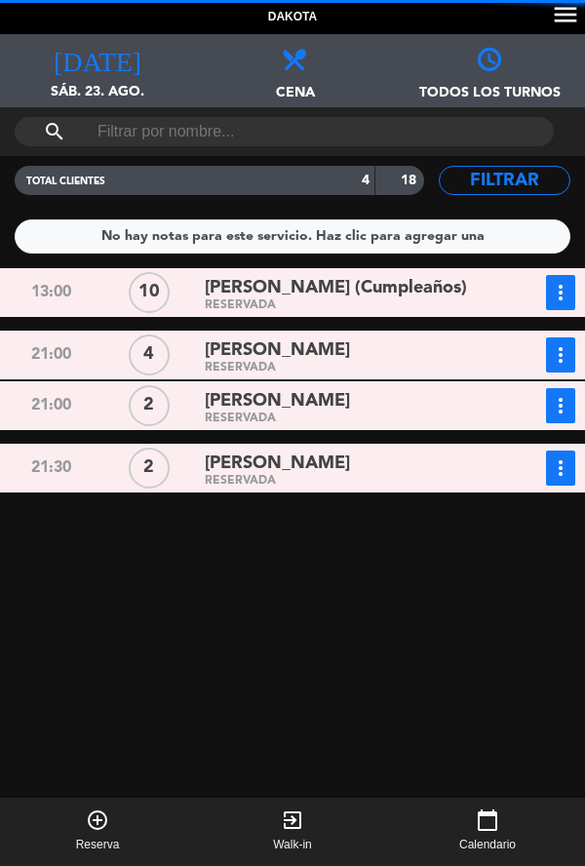
click at [224, 308] on div "RESERVADA" at bounding box center [345, 305] width 281 height 9
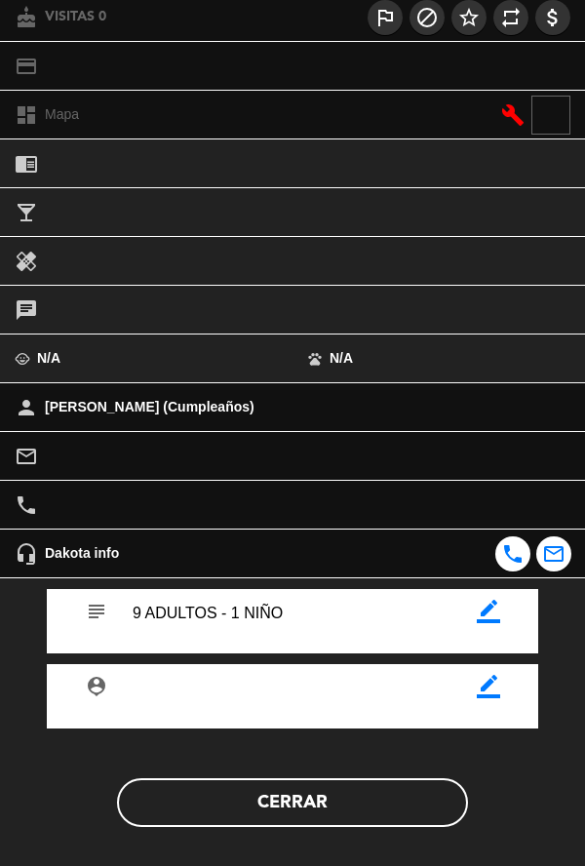
click at [346, 822] on button "Cerrar" at bounding box center [292, 802] width 351 height 49
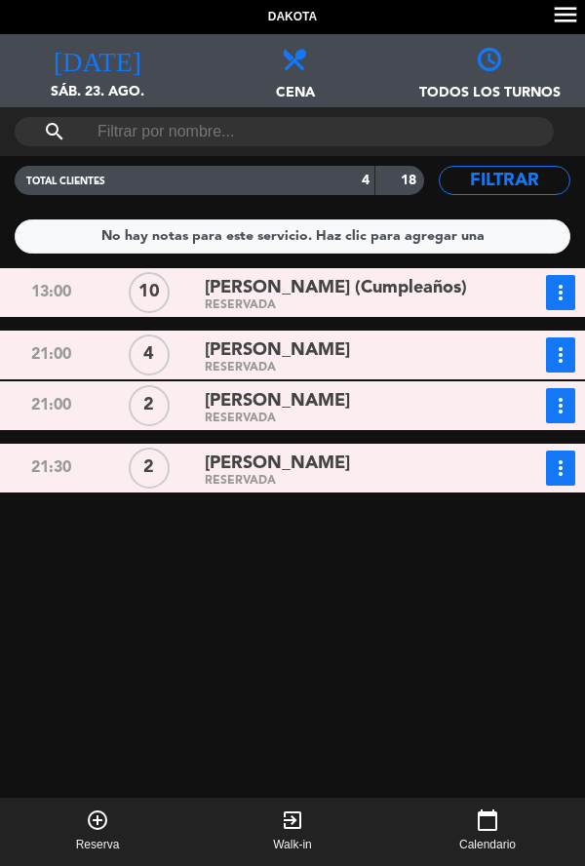
click at [87, 64] on icon "[DATE]" at bounding box center [98, 57] width 88 height 27
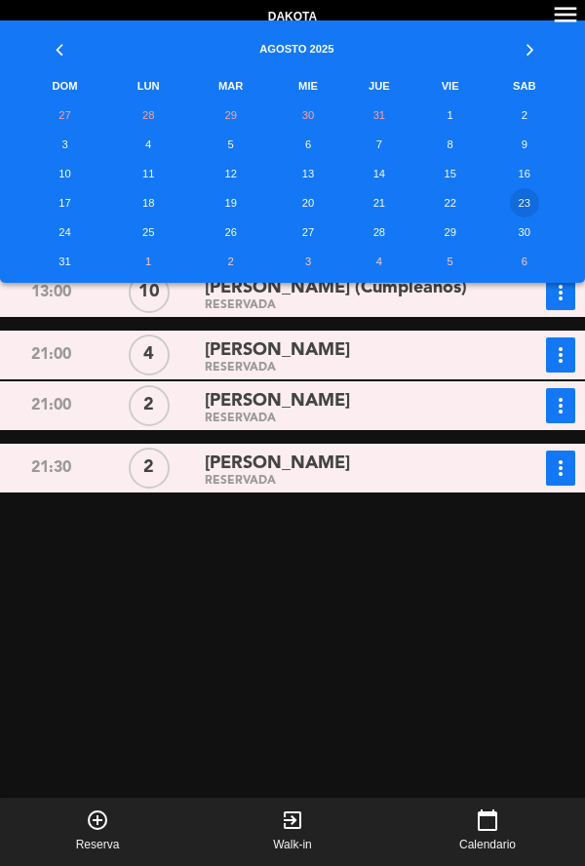
click at [367, 207] on td "21" at bounding box center [379, 202] width 74 height 29
